Goal: Check status

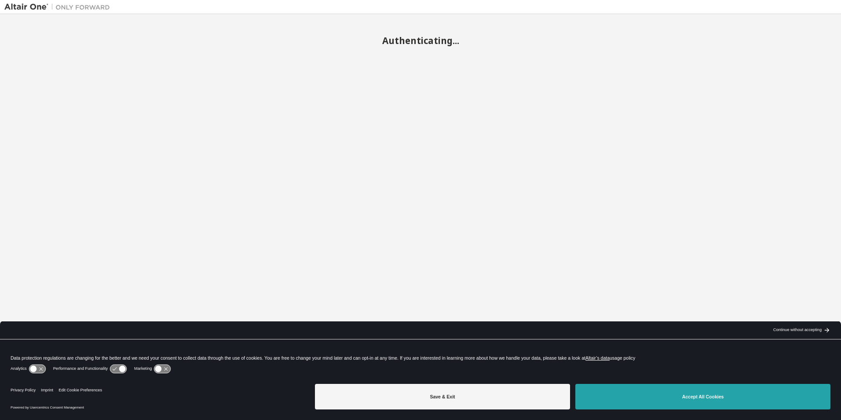
click at [698, 405] on button "Accept All Cookies" at bounding box center [702, 396] width 255 height 26
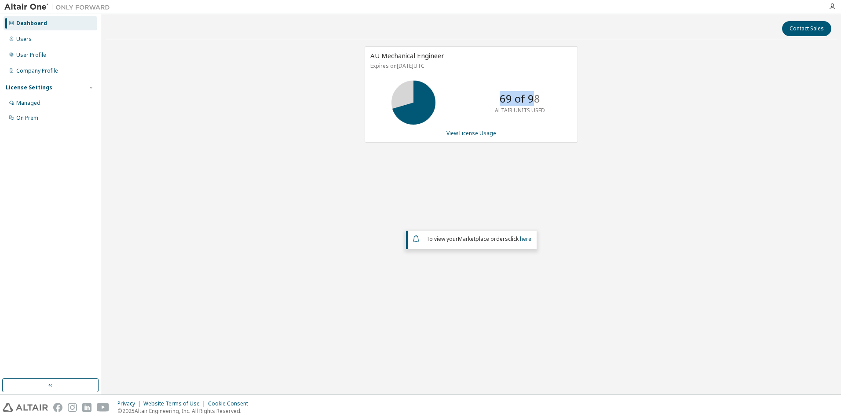
drag, startPoint x: 498, startPoint y: 104, endPoint x: 533, endPoint y: 103, distance: 35.6
click at [533, 103] on div "69 of 98 ALTAIR UNITS USED" at bounding box center [520, 102] width 70 height 44
click at [467, 131] on link "View License Usage" at bounding box center [471, 132] width 50 height 7
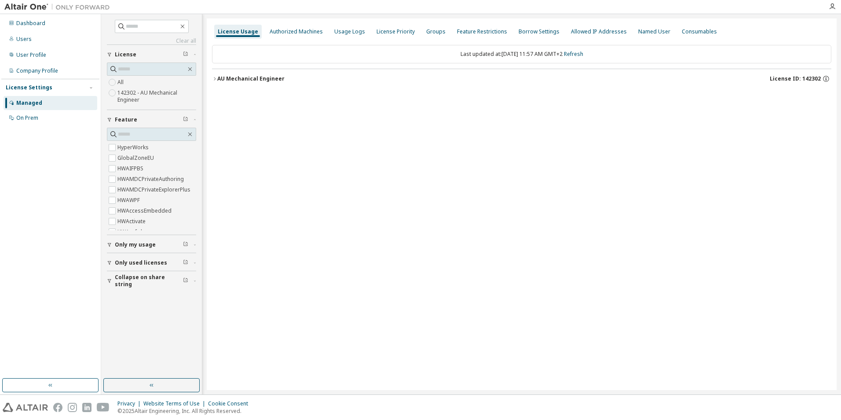
click at [212, 76] on button "AU Mechanical Engineer License ID: 142302" at bounding box center [521, 78] width 619 height 19
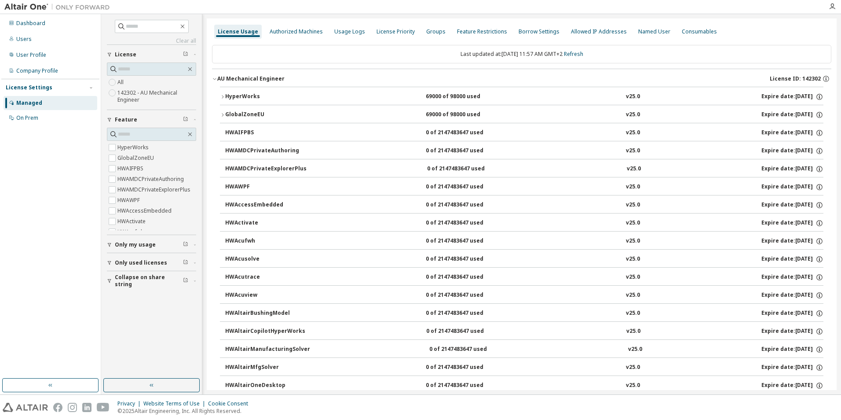
click at [220, 94] on button "HyperWorks 69000 of 98000 used v25.0 Expire date: [DATE]" at bounding box center [521, 96] width 603 height 19
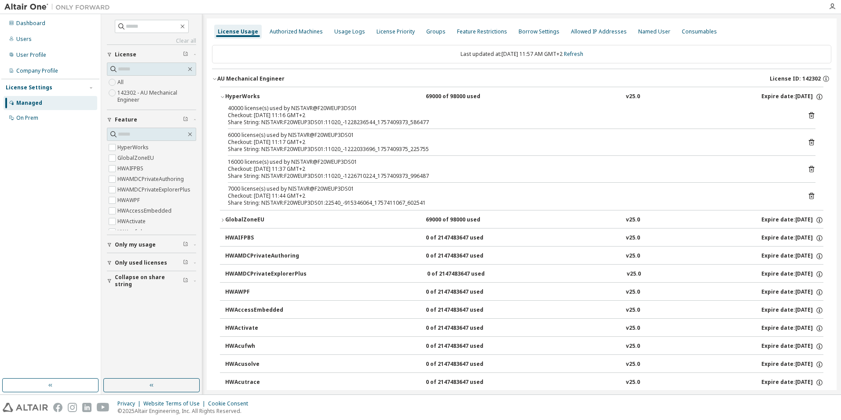
click at [266, 123] on div "Share String: NISTAVR:F20WEUP3DS01:11020_-1228236544_1757409373_586477" at bounding box center [511, 122] width 566 height 7
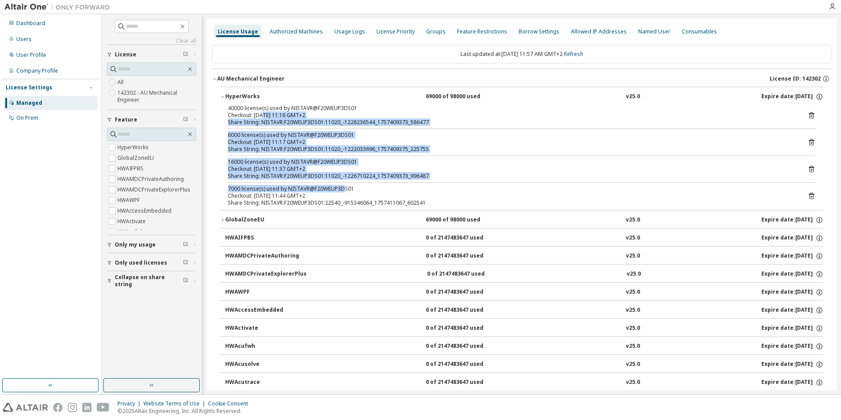
drag, startPoint x: 262, startPoint y: 114, endPoint x: 341, endPoint y: 190, distance: 109.8
click at [341, 190] on div "40000 license(s) used by NISTAVR@F20WEUP3DS01 Checkout: [DATE] 11:16 GMT+2 Shar…" at bounding box center [521, 157] width 603 height 105
drag, startPoint x: 341, startPoint y: 190, endPoint x: 297, endPoint y: 174, distance: 46.6
click at [297, 174] on div "Share String: NISTAVR:F20WEUP3DS01:11020_-1226710224_1757409373_996487" at bounding box center [511, 175] width 566 height 7
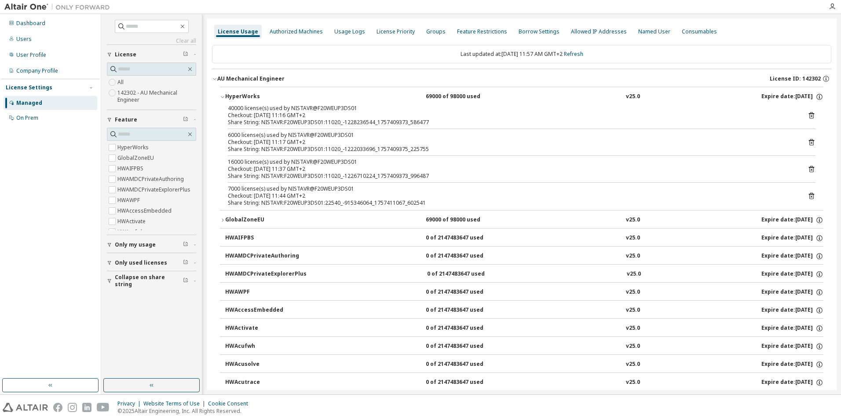
click at [289, 154] on div "40000 license(s) used by NISTAVR@F20WEUP3DS01 Checkout: [DATE] 11:16 GMT+2 Shar…" at bounding box center [521, 157] width 603 height 105
click at [288, 153] on div "40000 license(s) used by NISTAVR@F20WEUP3DS01 Checkout: [DATE] 11:16 GMT+2 Shar…" at bounding box center [521, 157] width 603 height 105
click at [287, 153] on div "40000 license(s) used by NISTAVR@F20WEUP3DS01 Checkout: [DATE] 11:16 GMT+2 Shar…" at bounding box center [521, 157] width 603 height 105
